Goal: Task Accomplishment & Management: Manage account settings

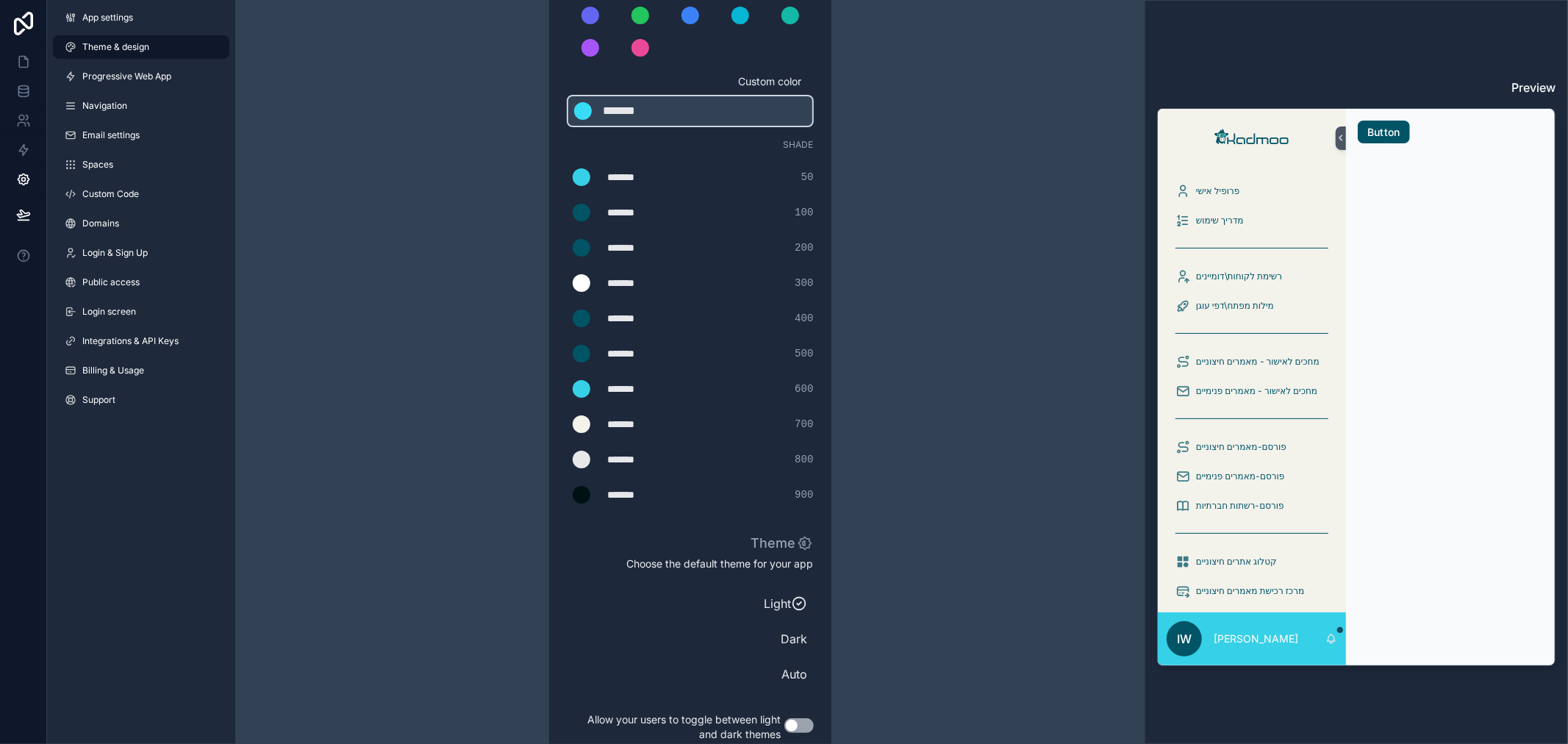
scroll to position [93, 0]
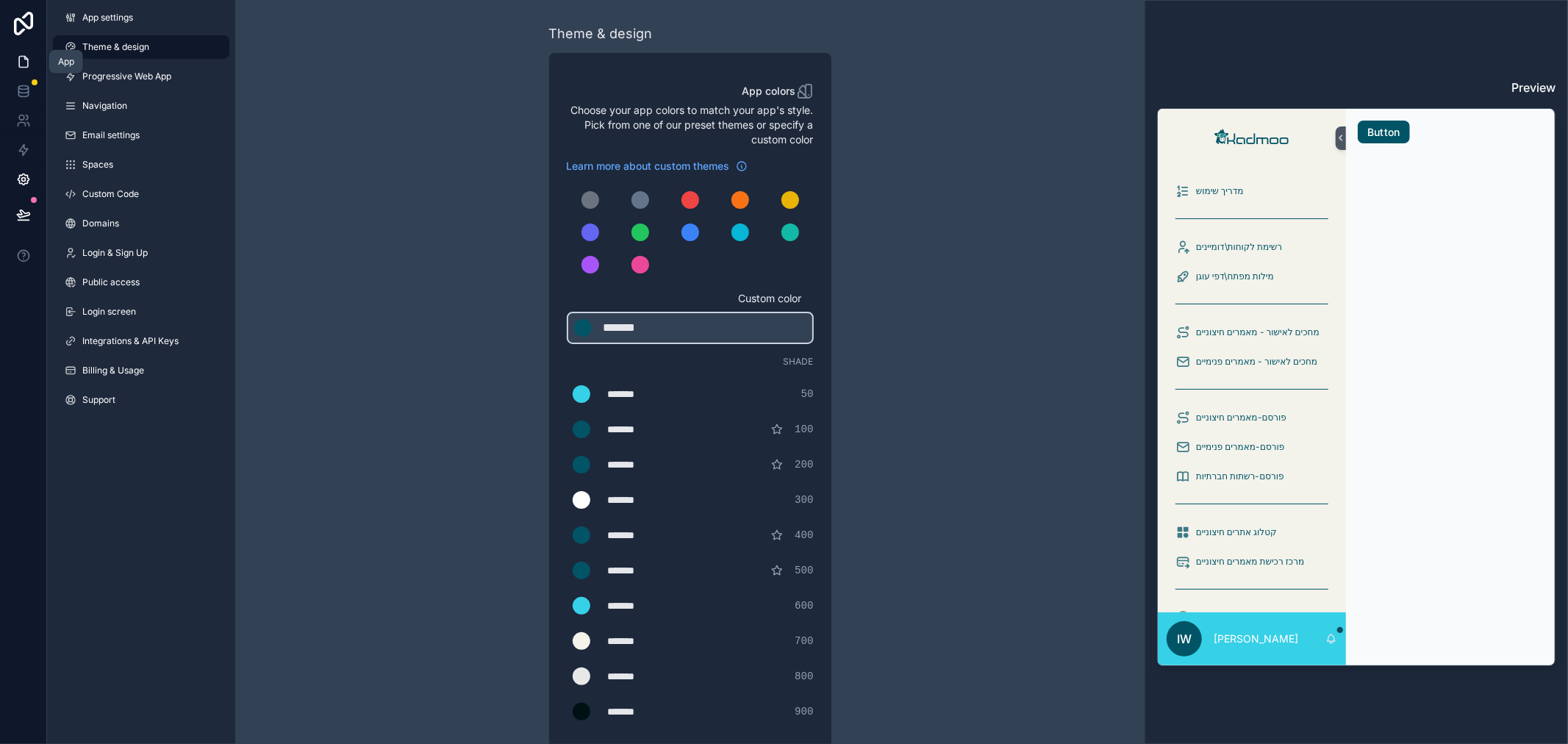
click at [20, 61] on icon at bounding box center [23, 62] width 15 height 15
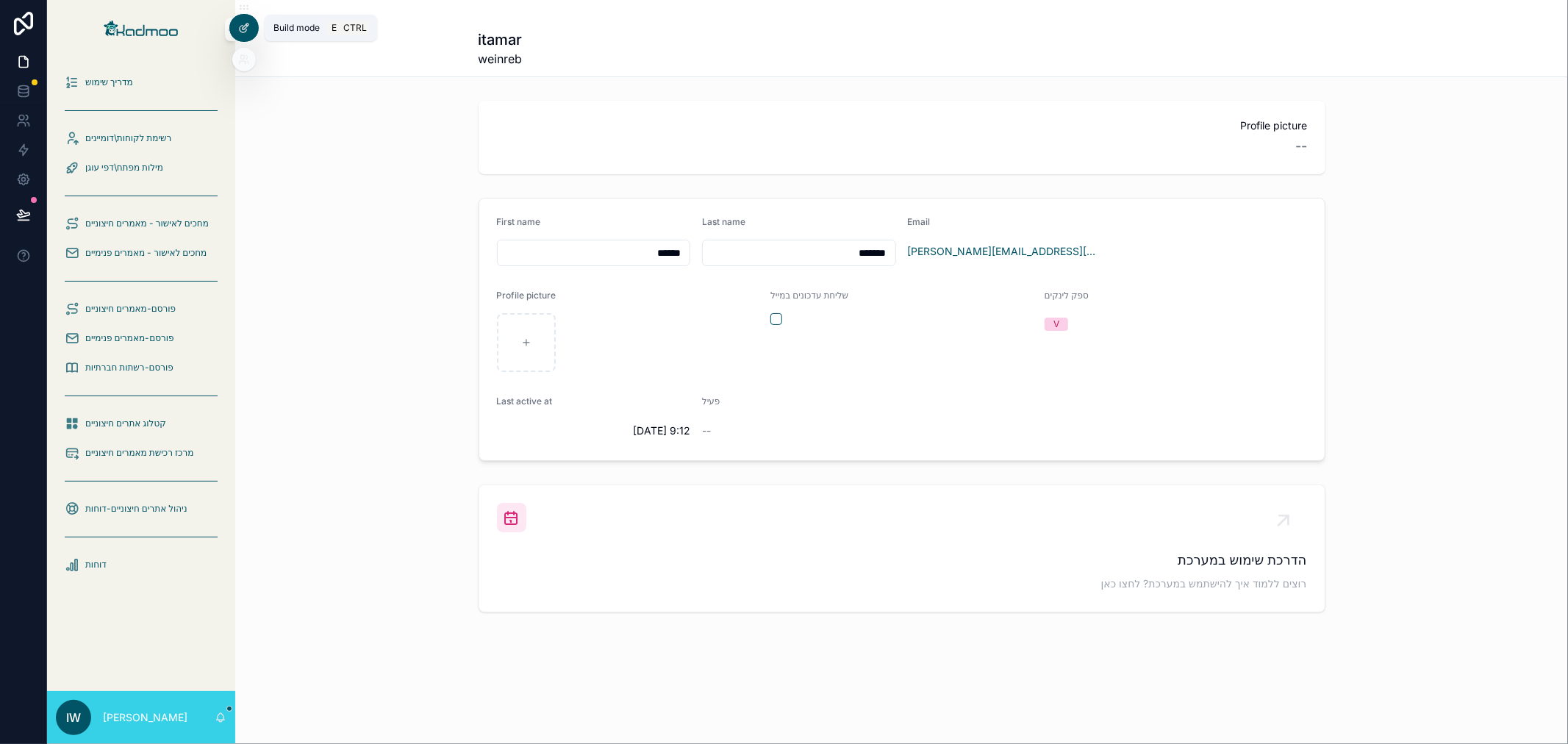
click at [248, 33] on div at bounding box center [244, 28] width 29 height 28
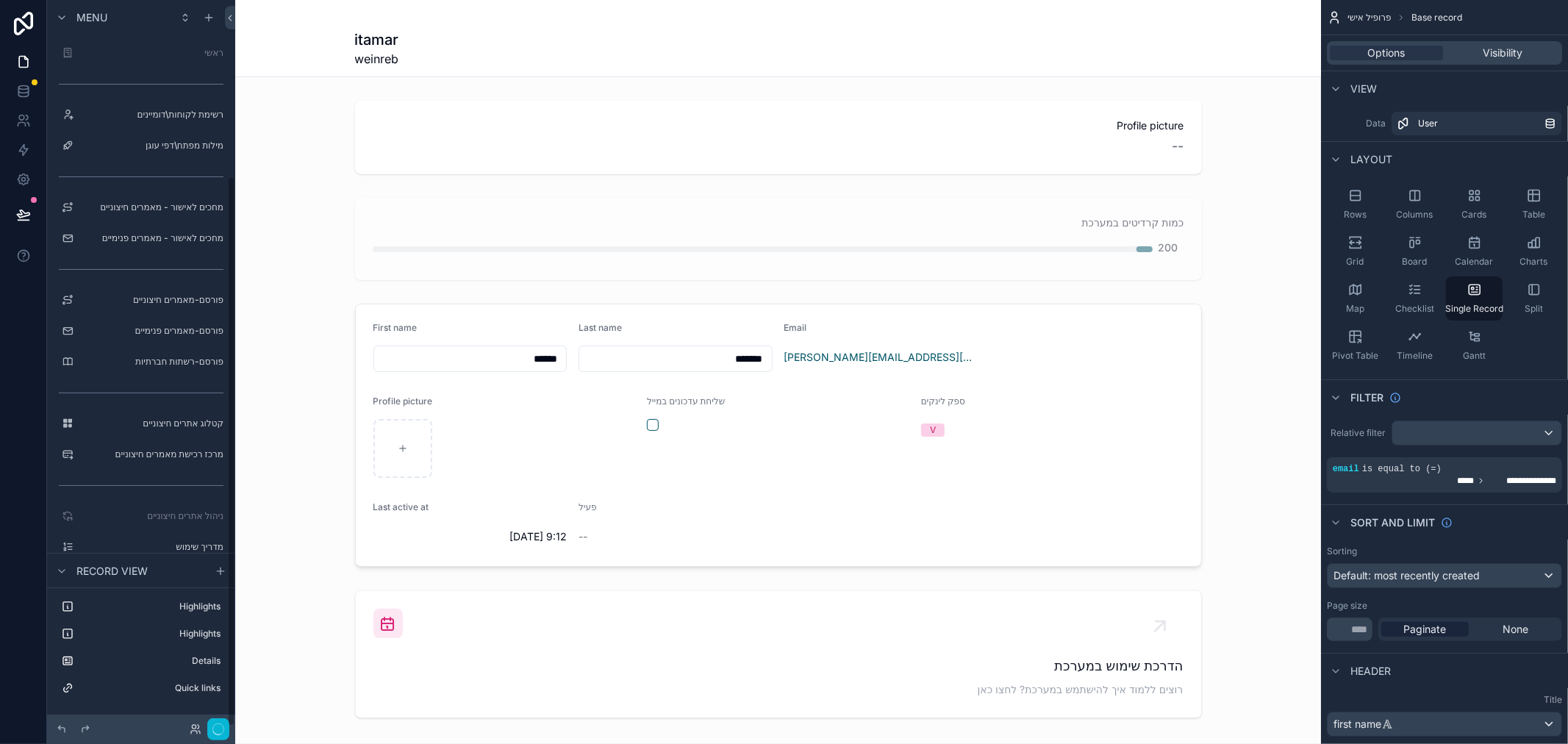
scroll to position [233, 0]
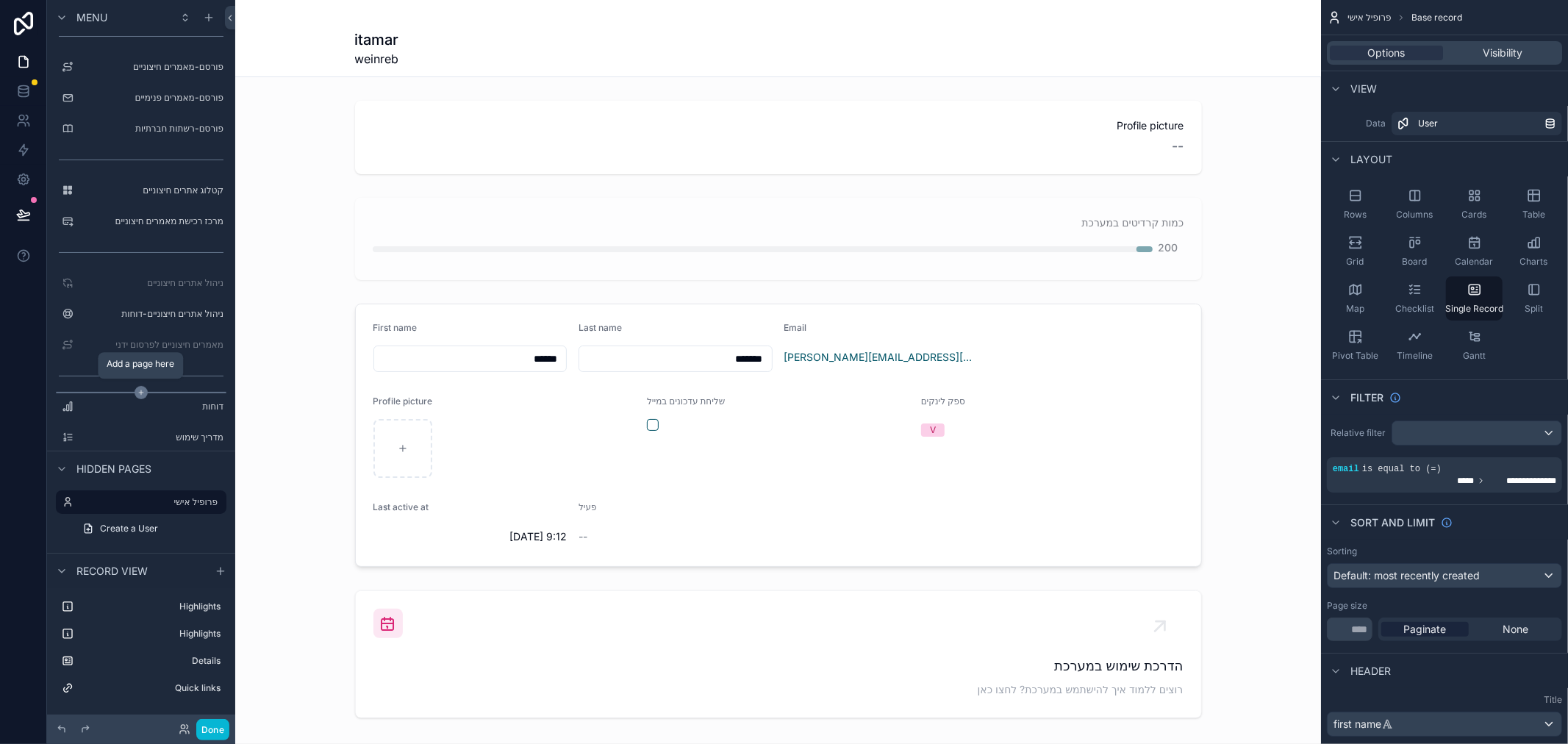
drag, startPoint x: 49, startPoint y: 432, endPoint x: 66, endPoint y: 391, distance: 44.4
click at [66, 391] on div "ראשי רשימת לקוחות\דומיינים מילות מפתח\דפי עוגן מחכים לאישור - מאמרים חיצוניים מ…" at bounding box center [141, 126] width 188 height 648
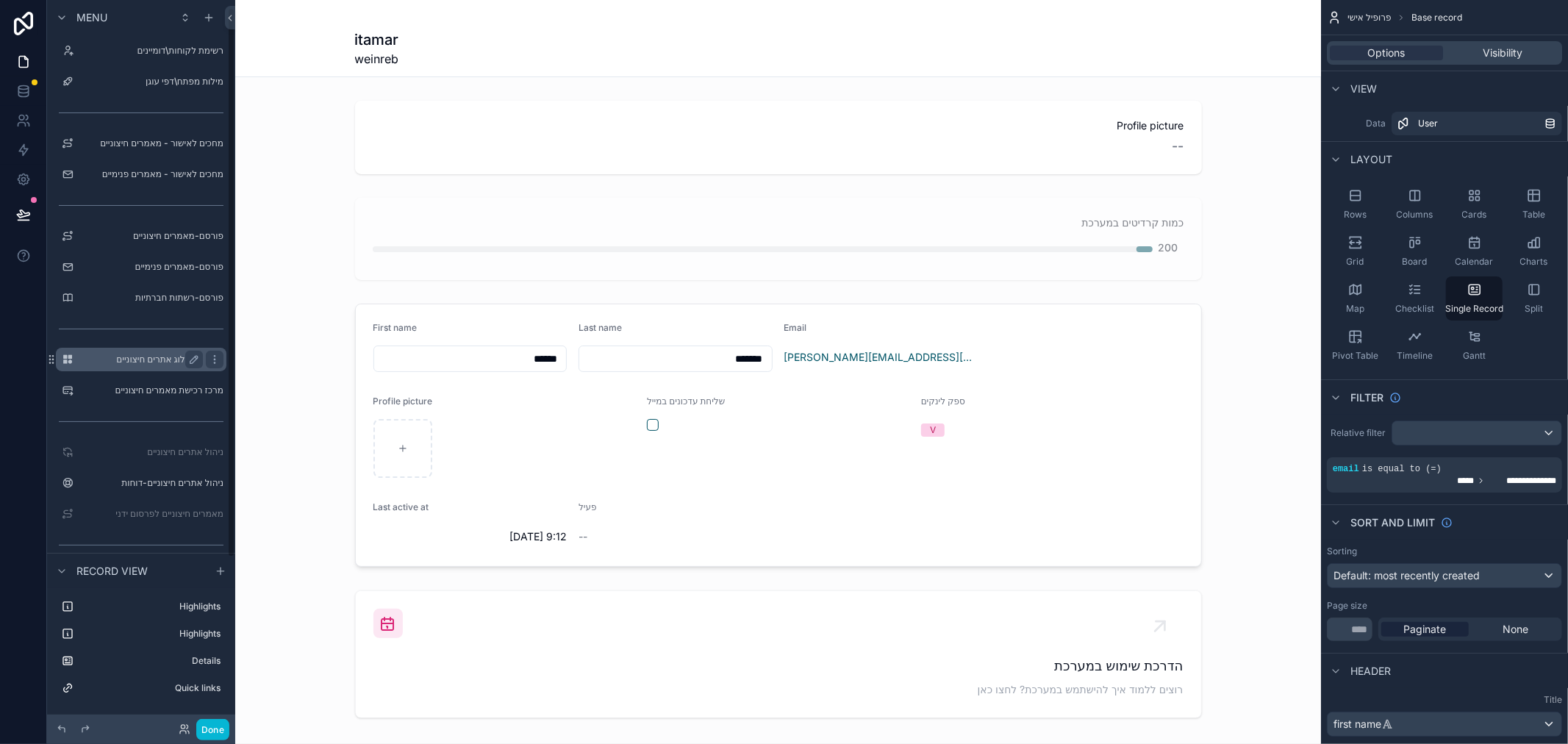
scroll to position [0, 0]
